Goal: Complete application form: Complete application form

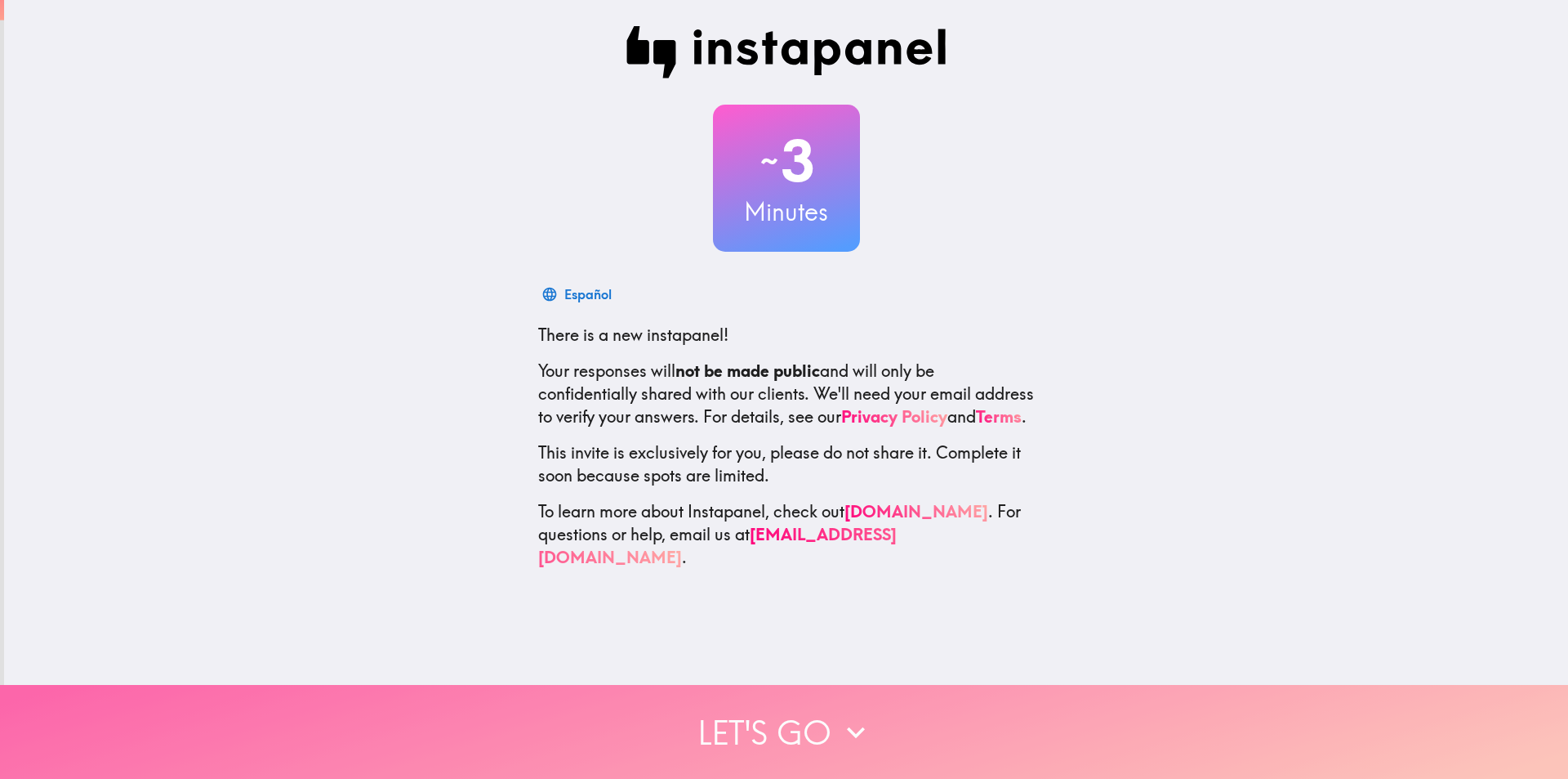
drag, startPoint x: 800, startPoint y: 680, endPoint x: 800, endPoint y: 693, distance: 13.0
click at [799, 684] on button "Let's go" at bounding box center [784, 731] width 1568 height 94
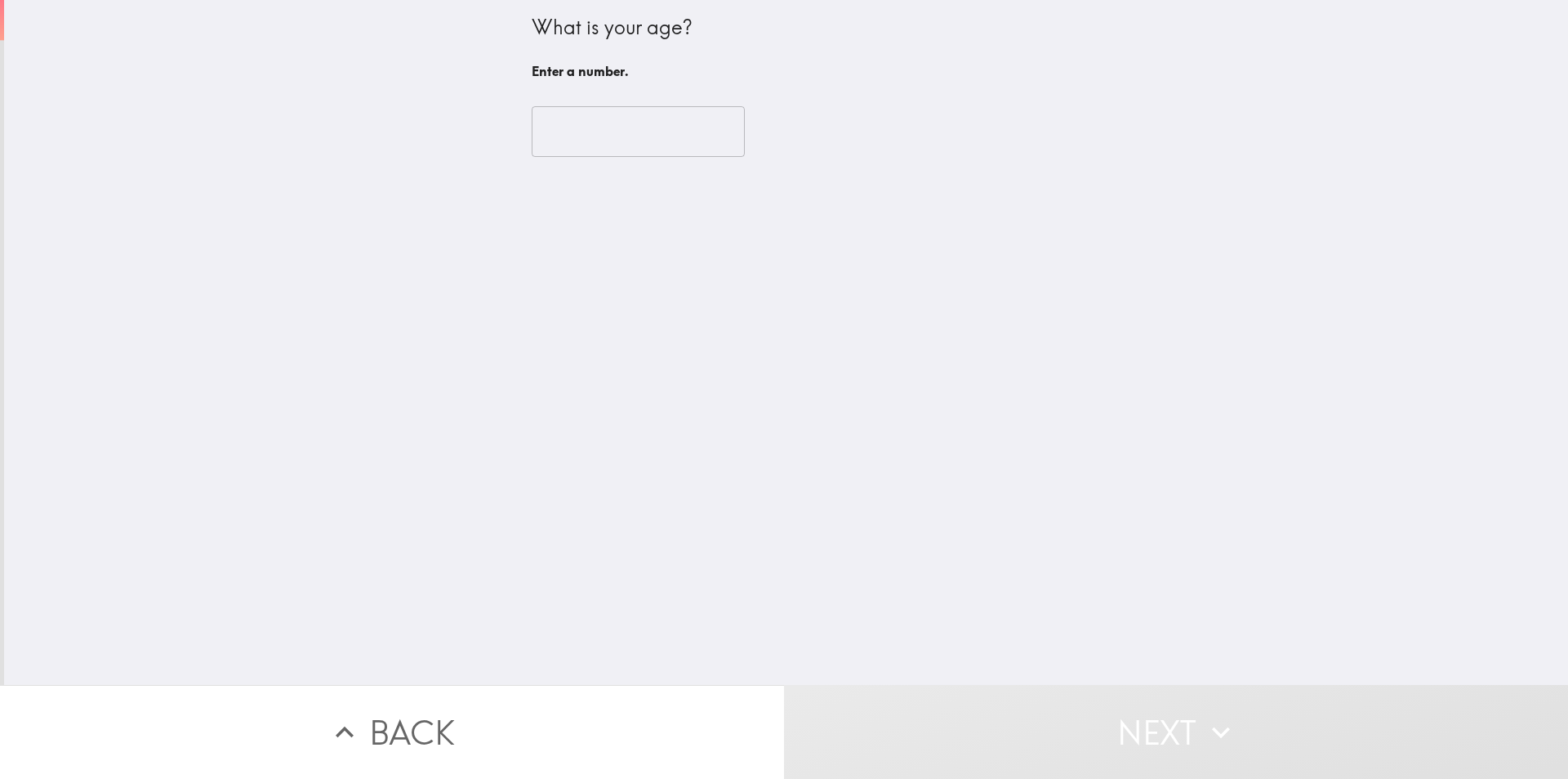
click at [598, 134] on input "number" at bounding box center [638, 131] width 213 height 51
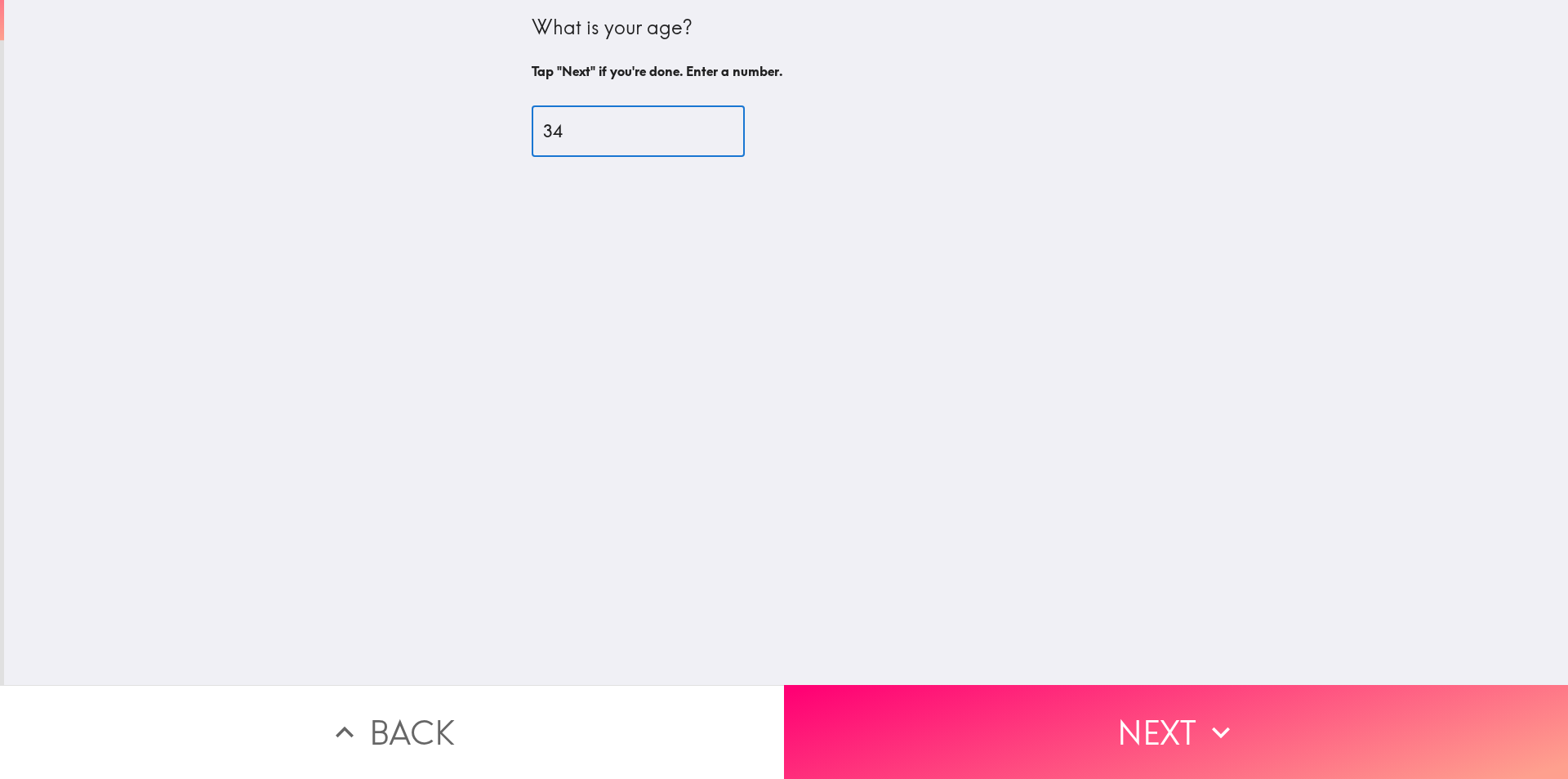
type input "34"
click at [912, 653] on div "What is your age? Tap "Next" if you're done. Enter a number. 34 ​" at bounding box center [785, 342] width 1564 height 684
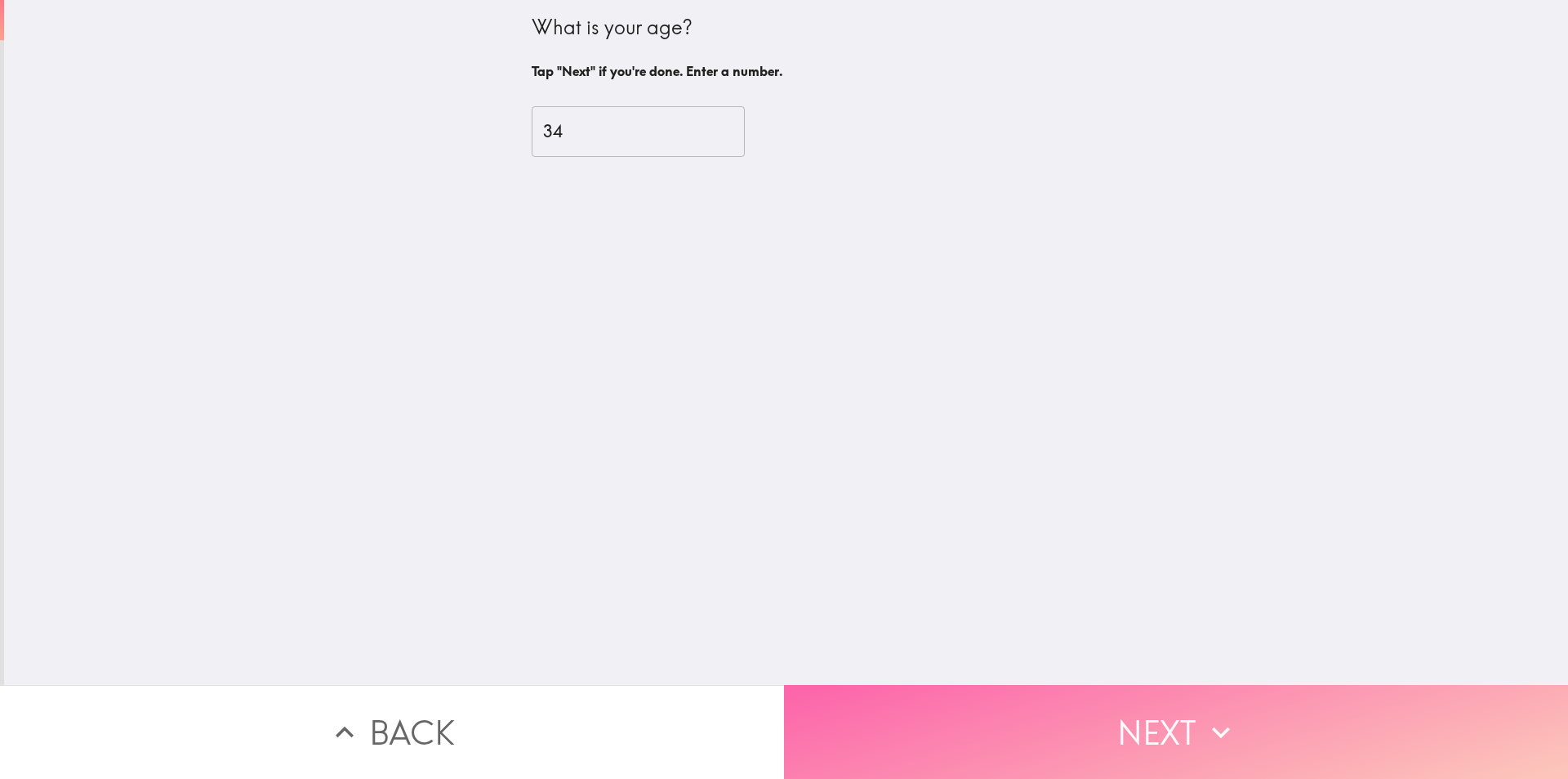
click at [934, 698] on button "Next" at bounding box center [1177, 731] width 784 height 94
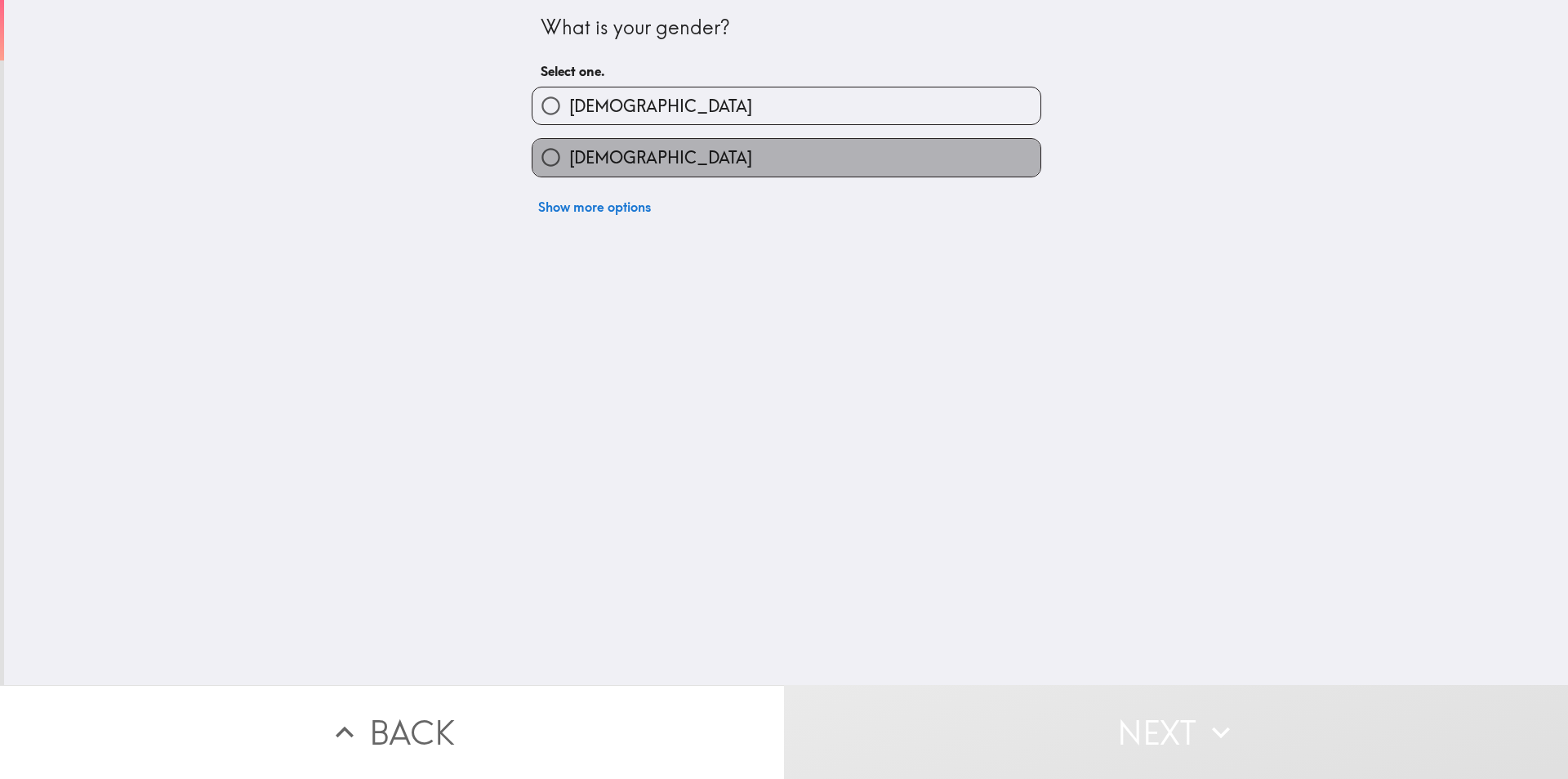
click at [636, 161] on label "[DEMOGRAPHIC_DATA]" at bounding box center [786, 156] width 508 height 37
click at [569, 161] on input "[DEMOGRAPHIC_DATA]" at bounding box center [551, 156] width 37 height 37
radio input "true"
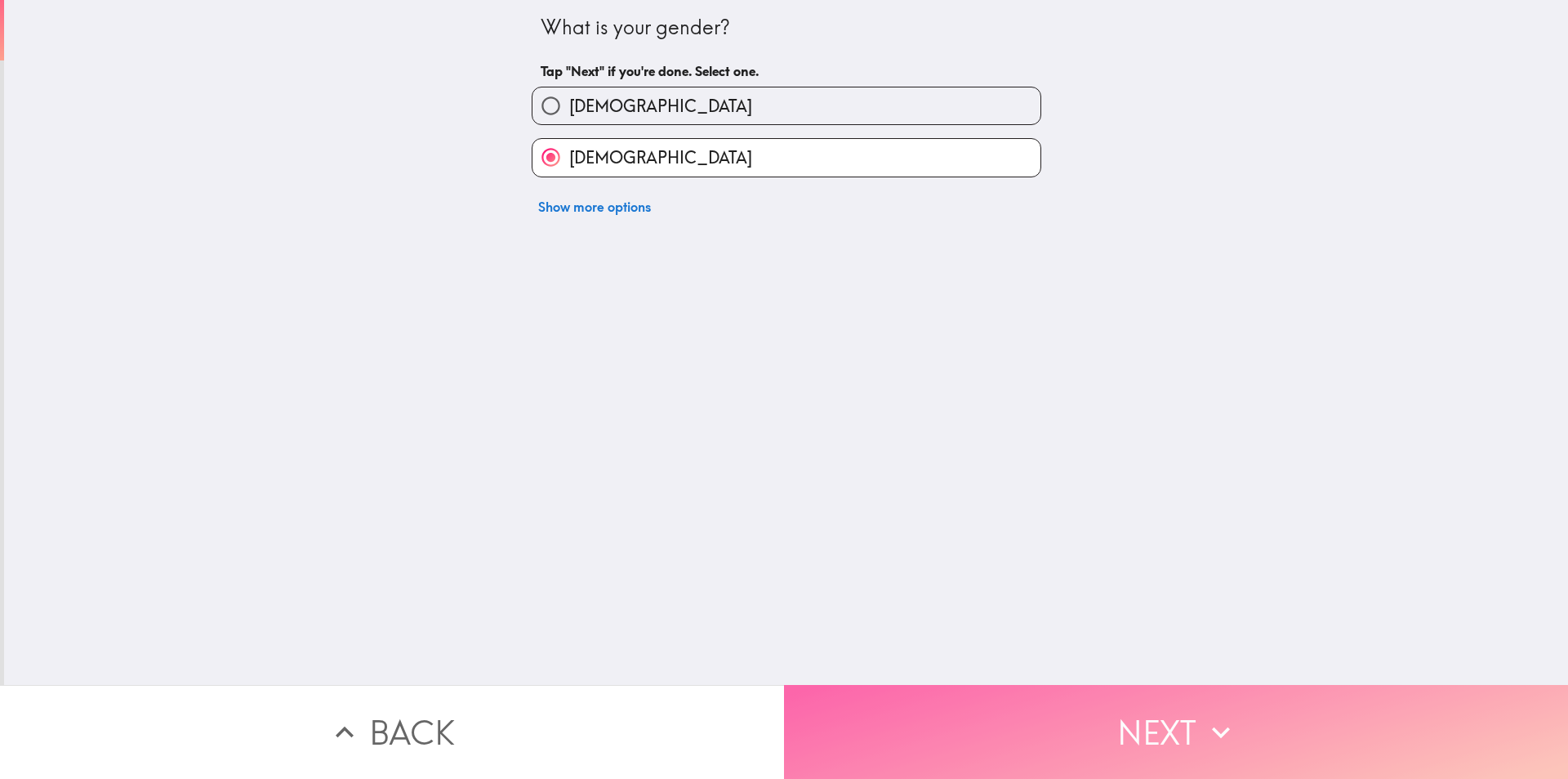
click at [967, 721] on button "Next" at bounding box center [1177, 731] width 784 height 94
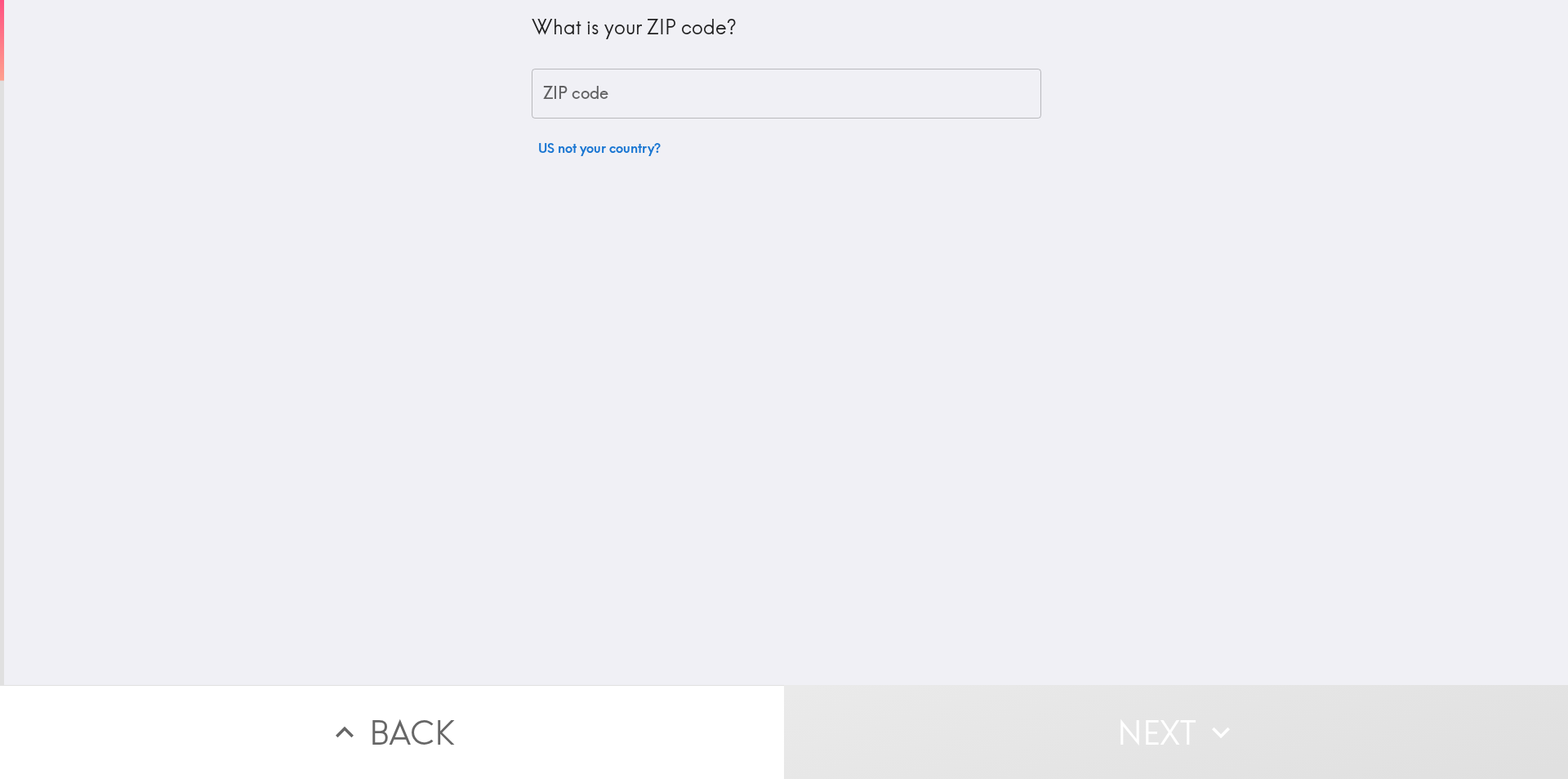
click at [645, 112] on input "ZIP code" at bounding box center [786, 94] width 510 height 51
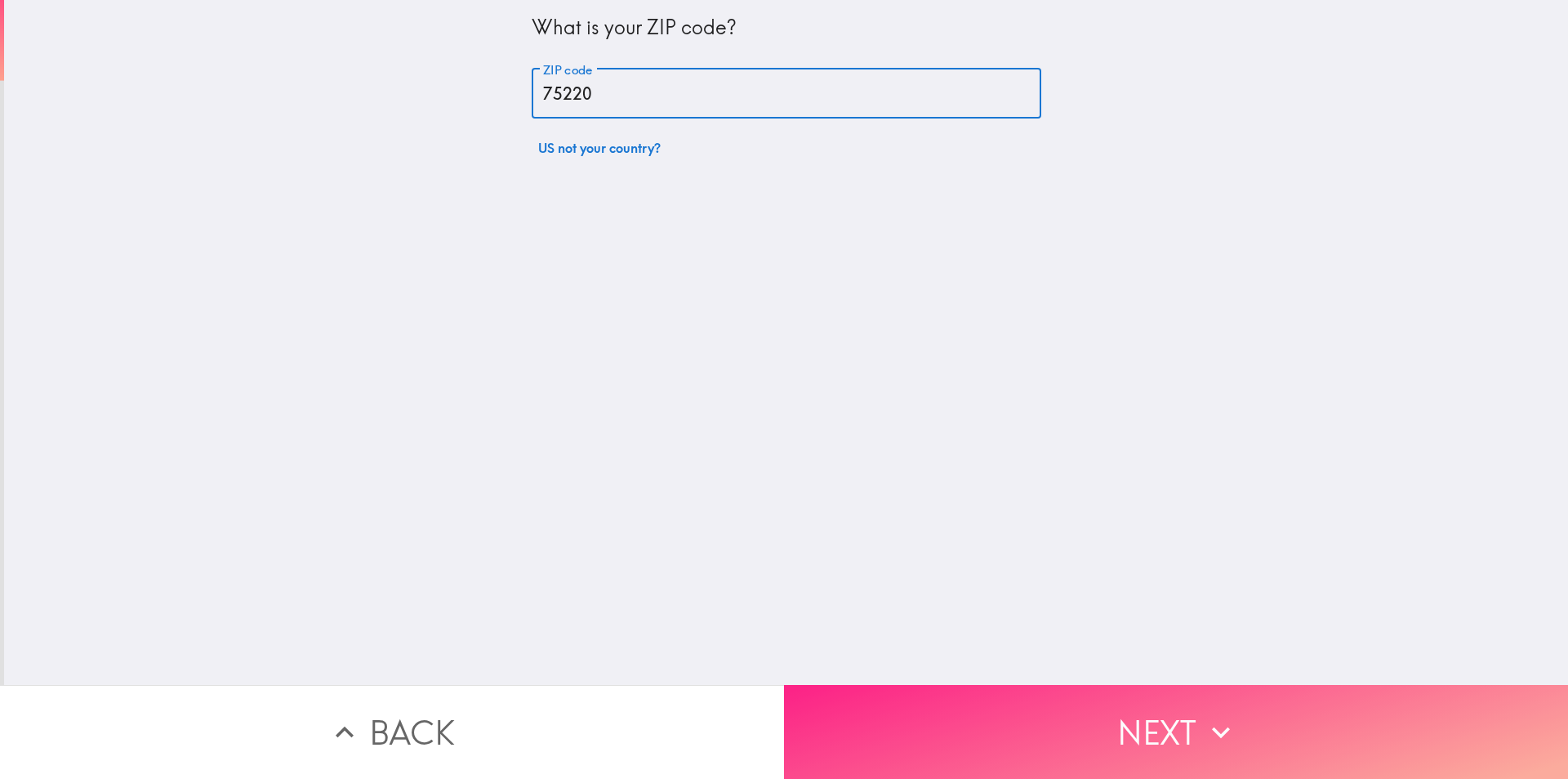
type input "75220"
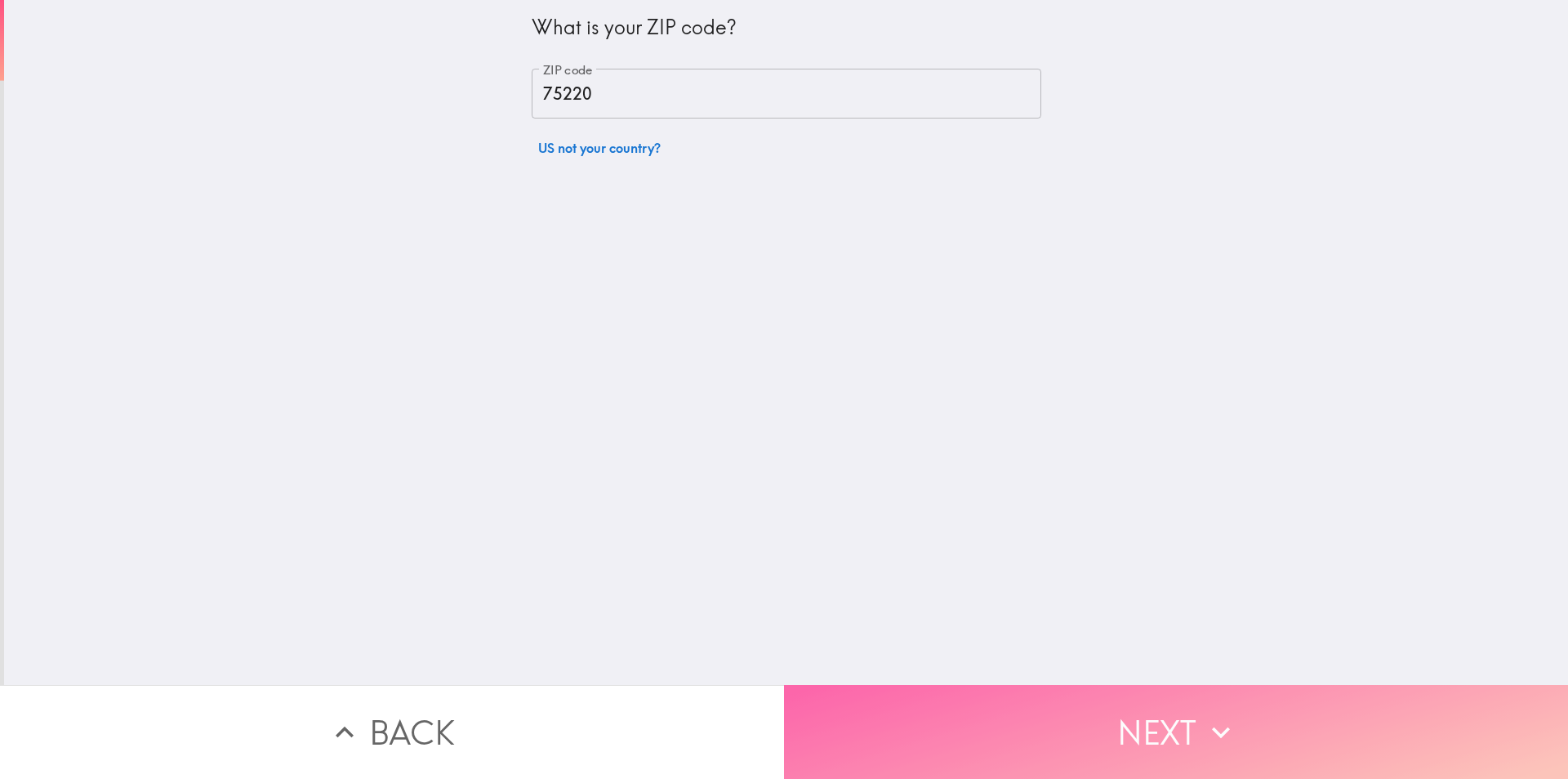
click at [1037, 702] on button "Next" at bounding box center [1177, 731] width 784 height 94
